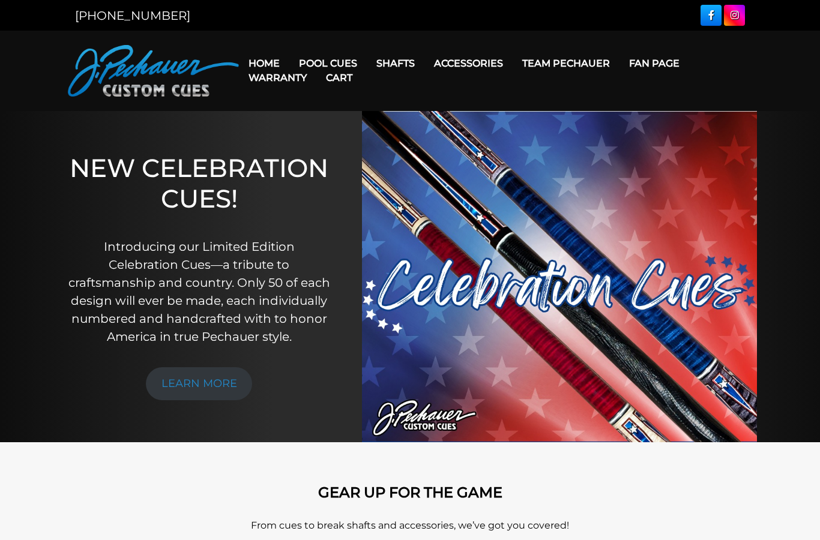
click at [315, 65] on link "Warranty" at bounding box center [277, 77] width 77 height 31
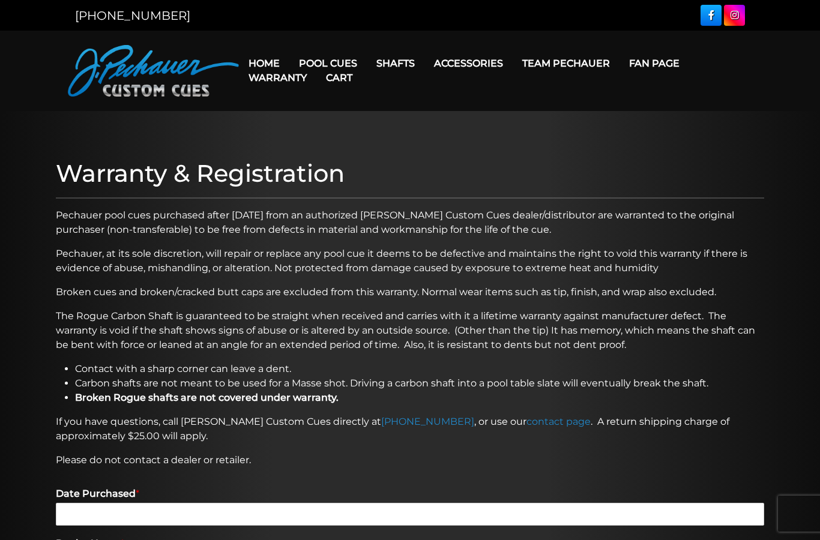
click at [321, 122] on link "Pro Series (R) – NEW" at bounding box center [377, 114] width 175 height 17
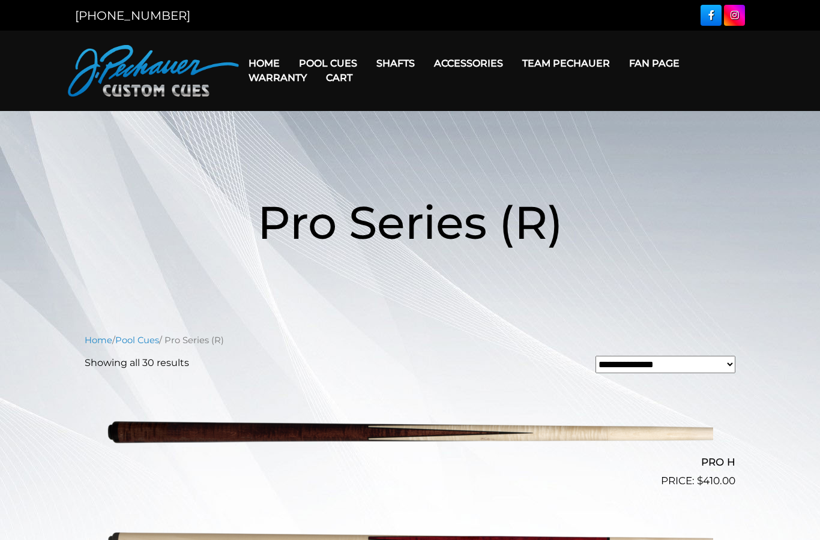
click at [319, 140] on link "Champion Collection" at bounding box center [377, 131] width 175 height 17
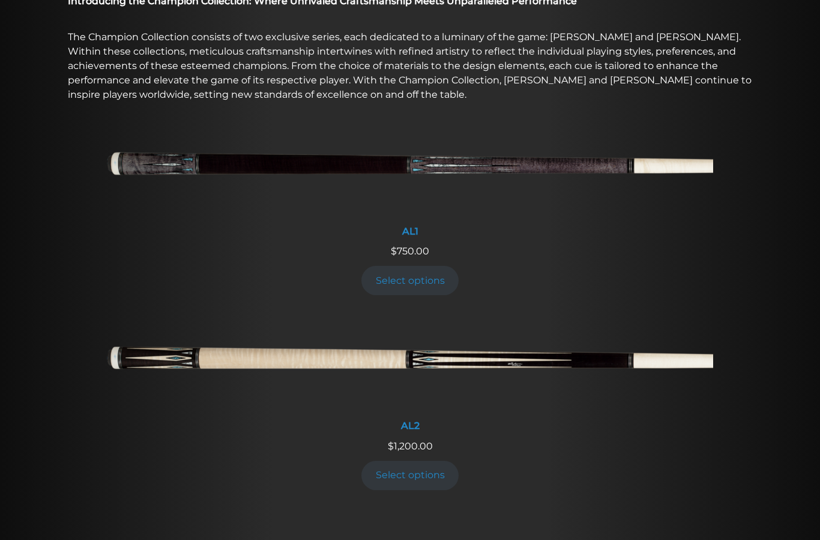
scroll to position [411, 0]
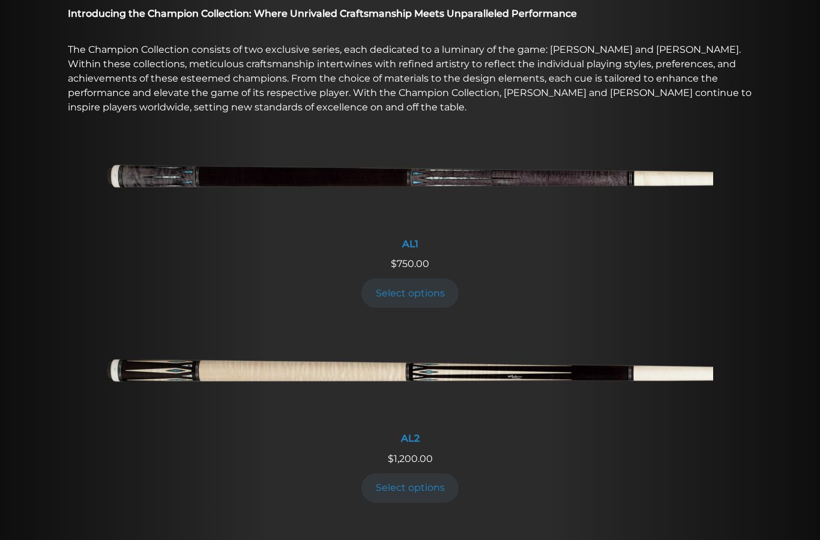
click at [299, 378] on img at bounding box center [410, 375] width 606 height 101
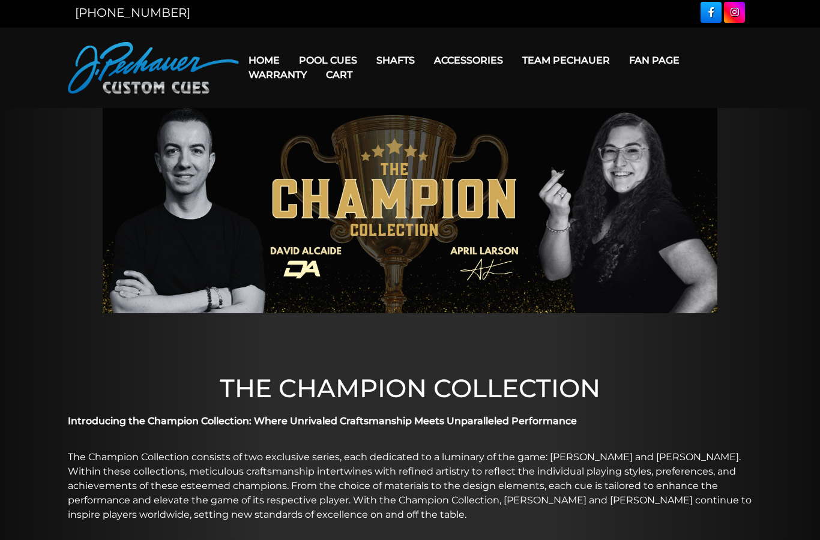
scroll to position [0, 0]
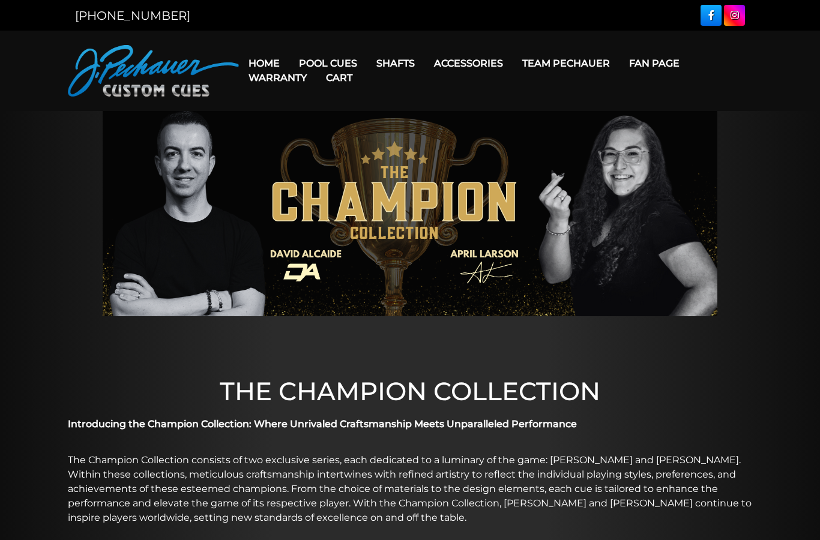
click at [318, 191] on link "[PERSON_NAME] Ltd Edition Cue" at bounding box center [377, 182] width 175 height 17
click at [318, 140] on link "Champion Collection" at bounding box center [377, 131] width 175 height 17
click at [322, 242] on link "Limited Edition" at bounding box center [377, 233] width 175 height 17
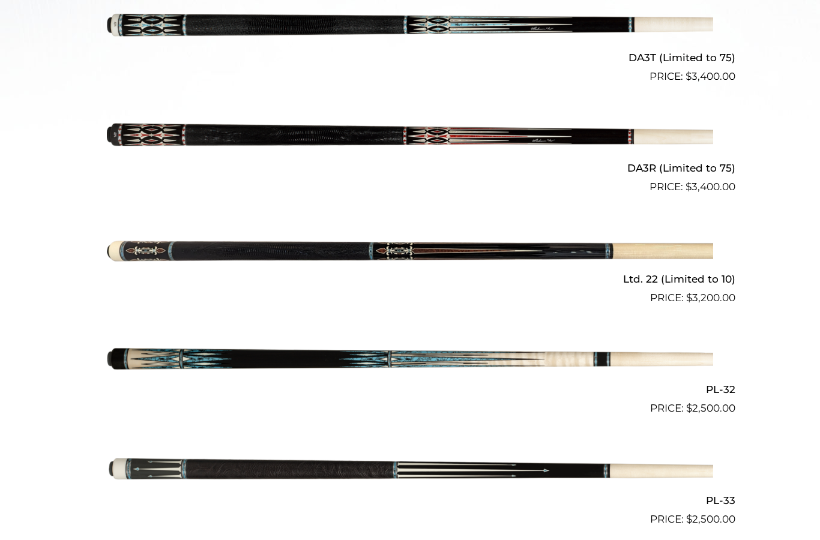
scroll to position [553, 0]
